Goal: Information Seeking & Learning: Learn about a topic

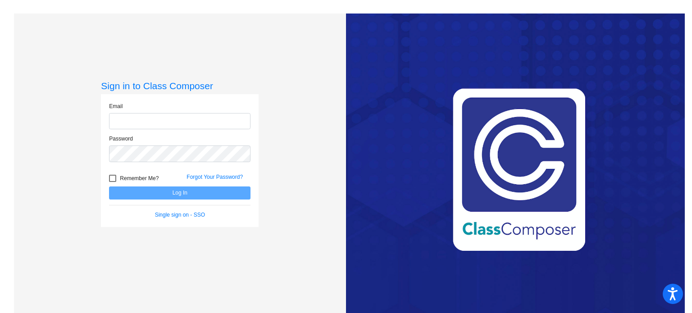
type input "[EMAIL_ADDRESS][DOMAIN_NAME]"
click at [161, 192] on button "Log In" at bounding box center [180, 193] width 142 height 13
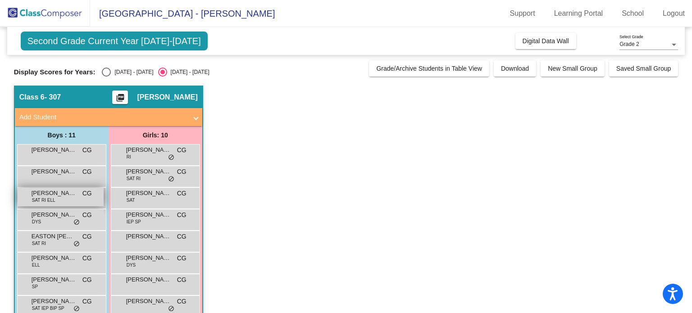
click at [38, 195] on span "[PERSON_NAME]" at bounding box center [54, 193] width 45 height 9
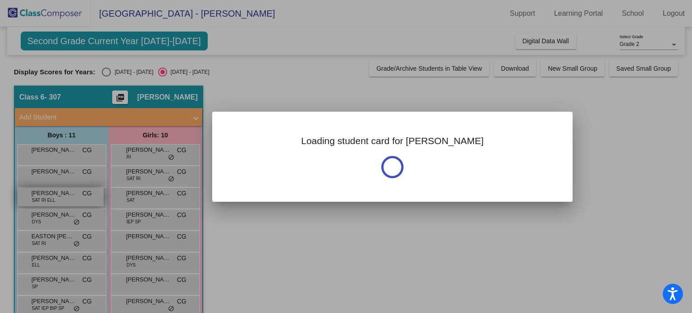
click at [38, 195] on div at bounding box center [346, 156] width 692 height 313
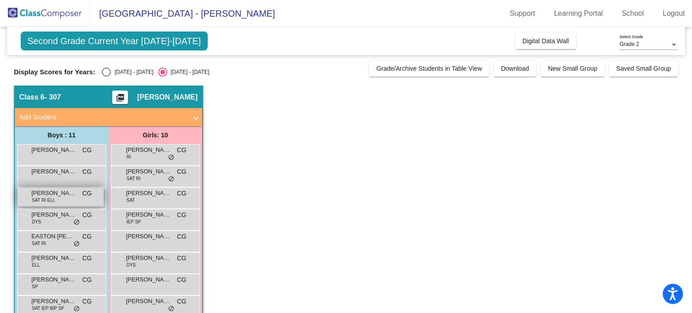
click at [55, 197] on span "[PERSON_NAME]" at bounding box center [54, 193] width 45 height 9
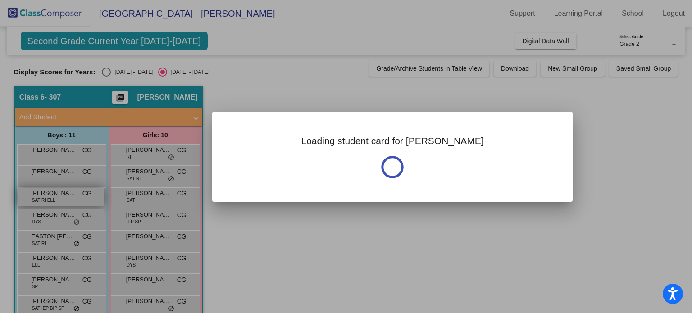
click at [55, 197] on div at bounding box center [346, 156] width 692 height 313
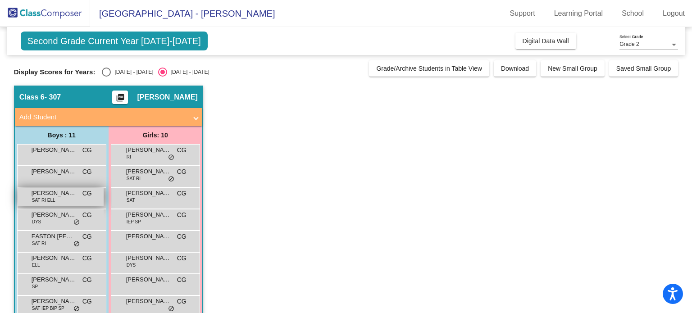
click at [55, 197] on span "[PERSON_NAME]" at bounding box center [54, 193] width 45 height 9
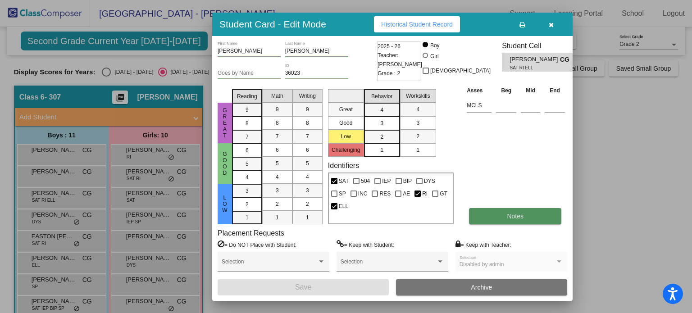
click at [503, 215] on button "Notes" at bounding box center [515, 216] width 92 height 16
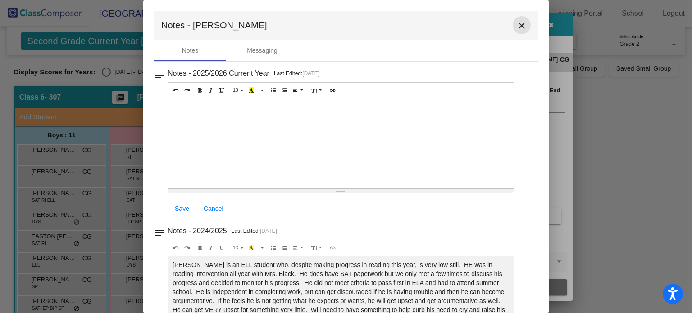
click at [518, 23] on mat-icon "close" at bounding box center [522, 25] width 11 height 11
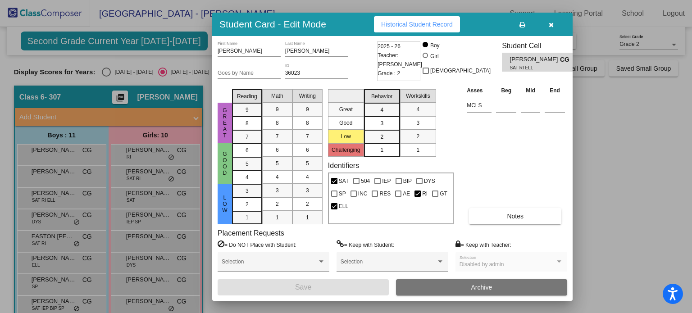
click at [406, 21] on span "Historical Student Record" at bounding box center [417, 24] width 72 height 7
click at [550, 25] on icon "button" at bounding box center [551, 25] width 5 height 6
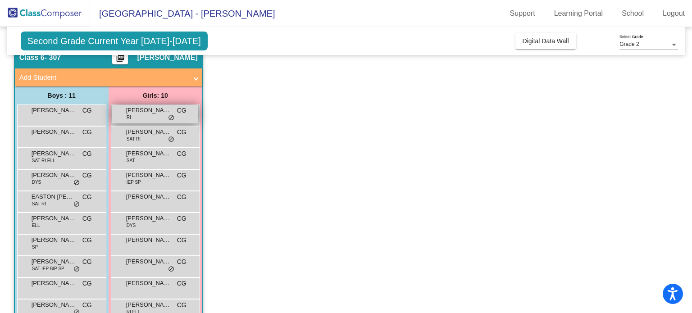
scroll to position [40, 0]
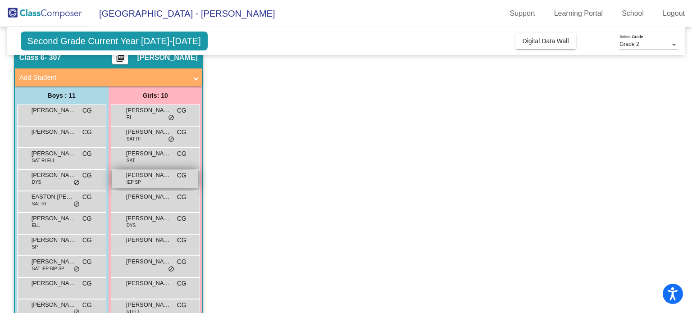
click at [147, 180] on div "[PERSON_NAME] IEP SP CG lock do_not_disturb_alt" at bounding box center [155, 179] width 86 height 18
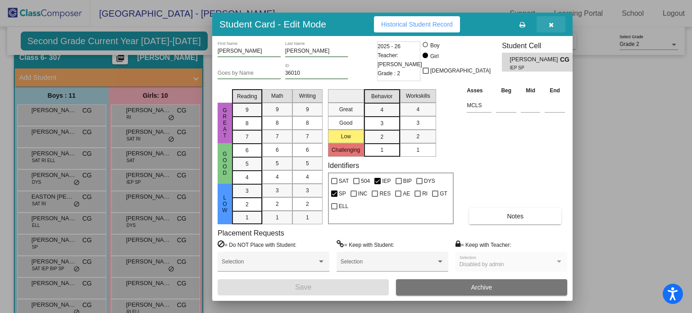
click at [554, 23] on button "button" at bounding box center [551, 24] width 29 height 16
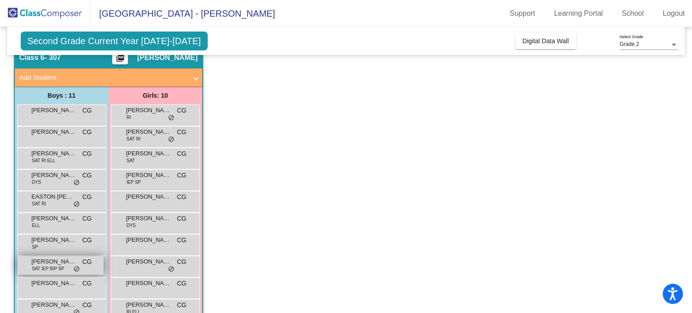
scroll to position [83, 0]
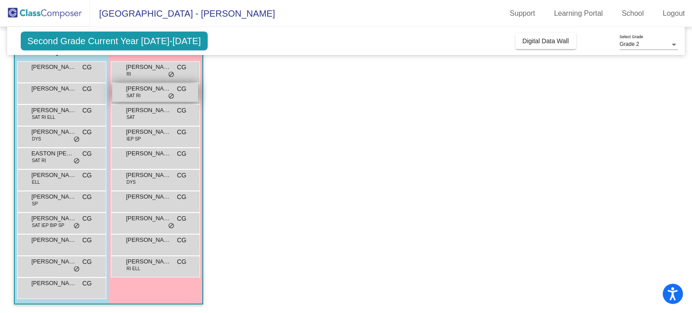
click at [142, 92] on span "[PERSON_NAME]" at bounding box center [148, 88] width 45 height 9
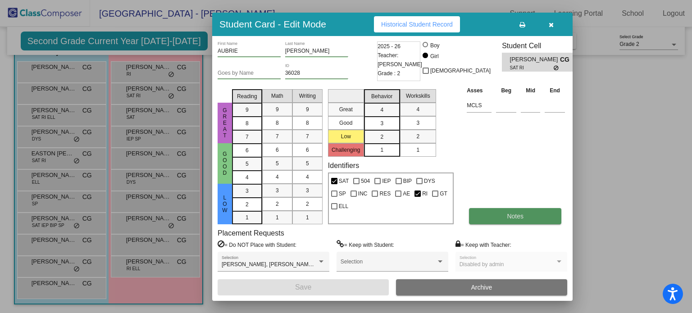
click at [499, 212] on button "Notes" at bounding box center [515, 216] width 92 height 16
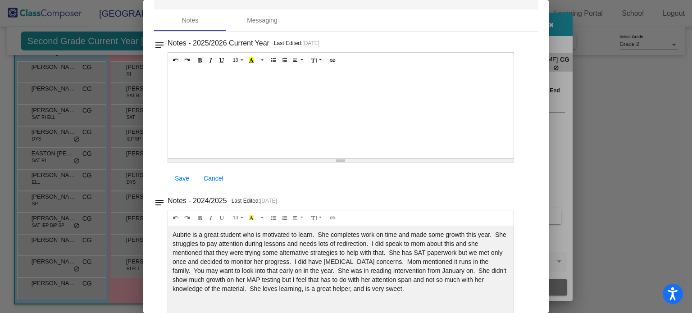
scroll to position [0, 0]
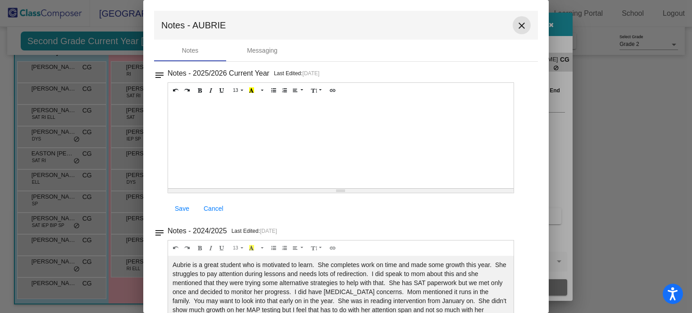
click at [519, 23] on mat-icon "close" at bounding box center [522, 25] width 11 height 11
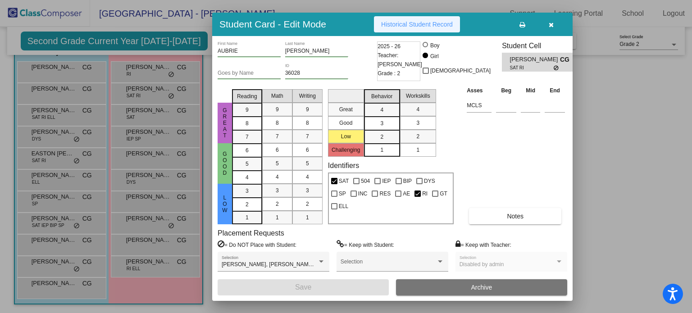
click at [412, 23] on span "Historical Student Record" at bounding box center [417, 24] width 72 height 7
